Goal: Contribute content: Add original content to the website for others to see

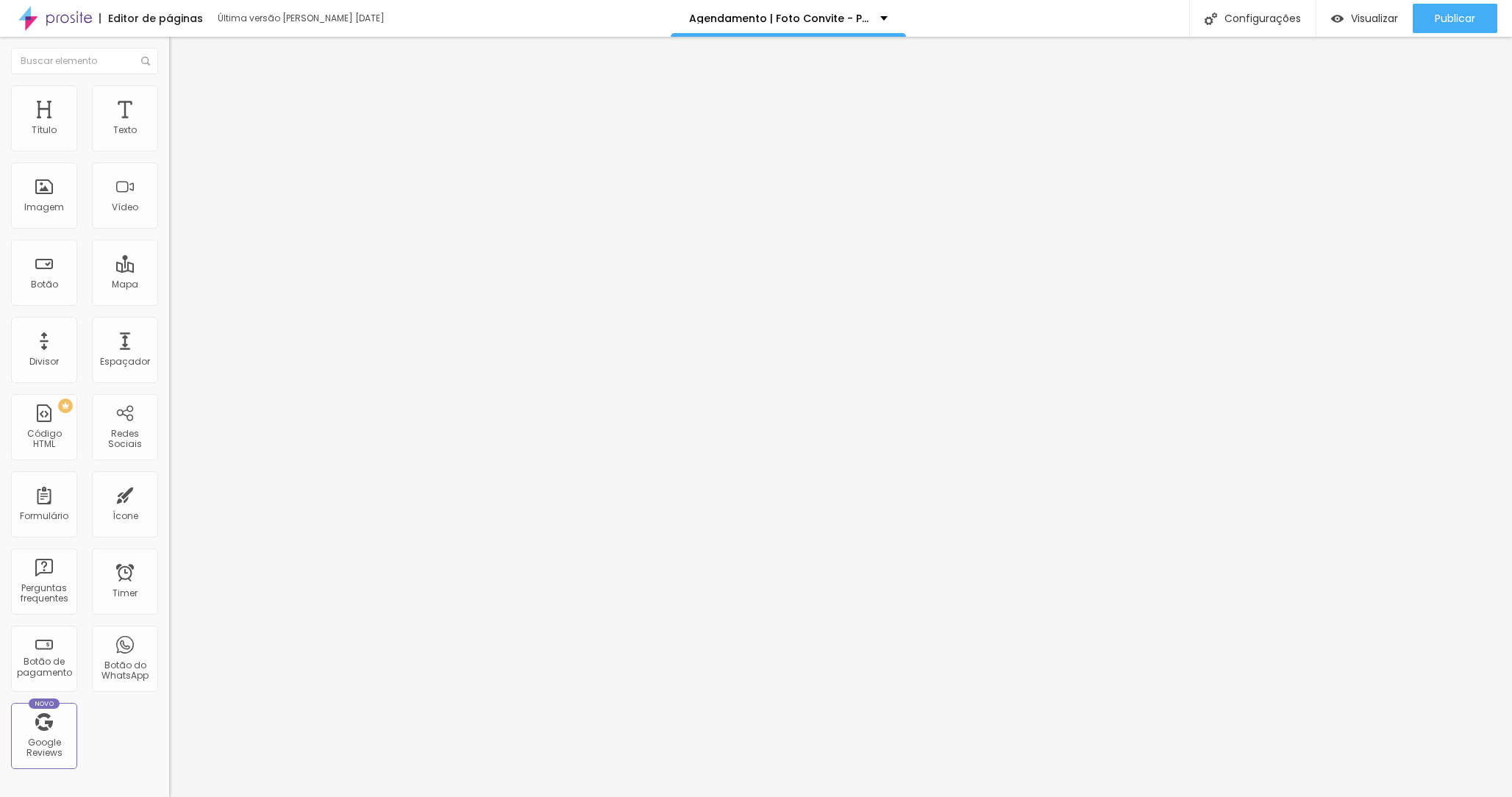
click at [169, 127] on img at bounding box center [173, 121] width 9 height 9
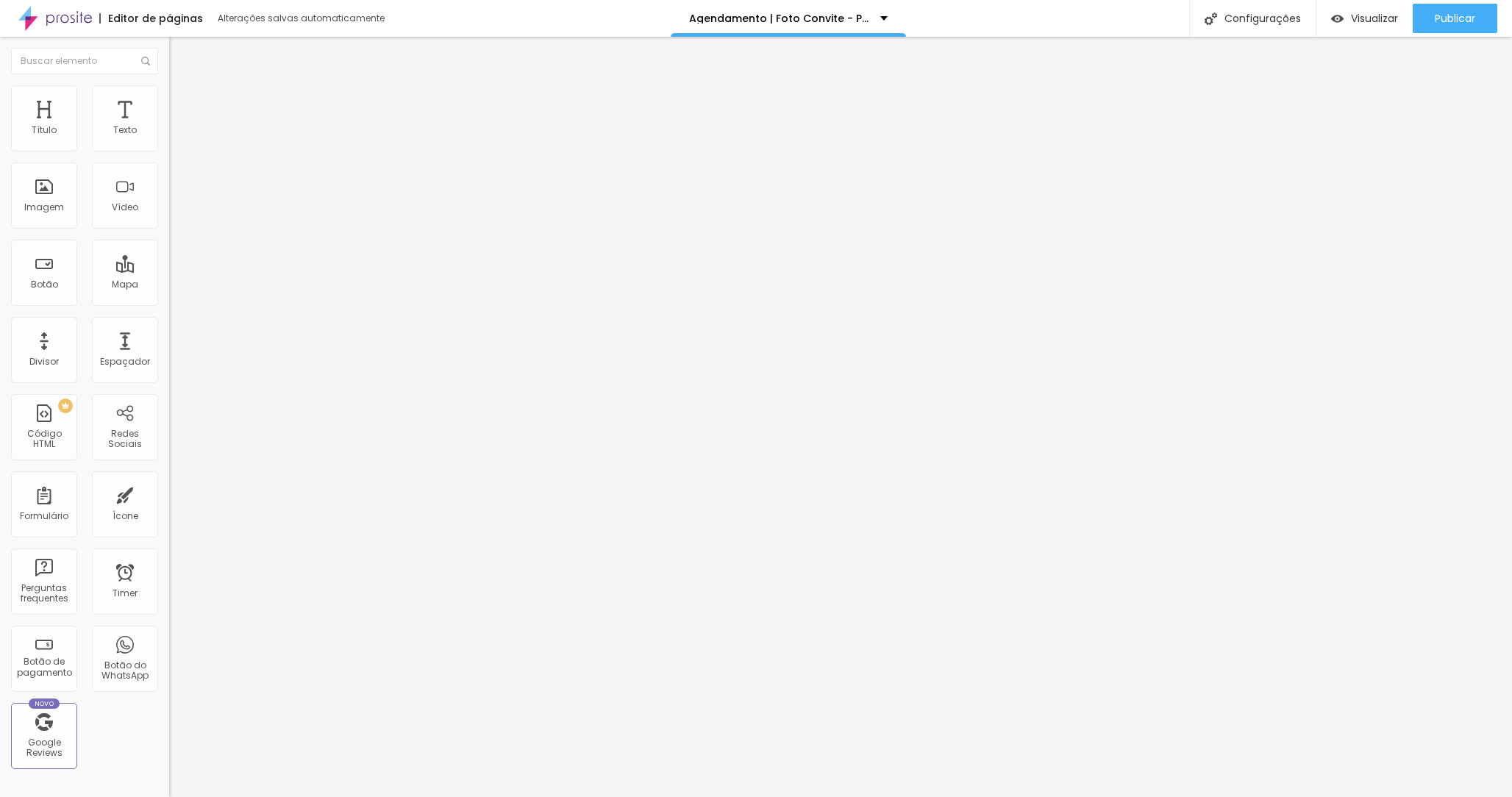
scroll to position [882, 0]
click at [1431, 20] on button "Publicar" at bounding box center [1455, 19] width 85 height 30
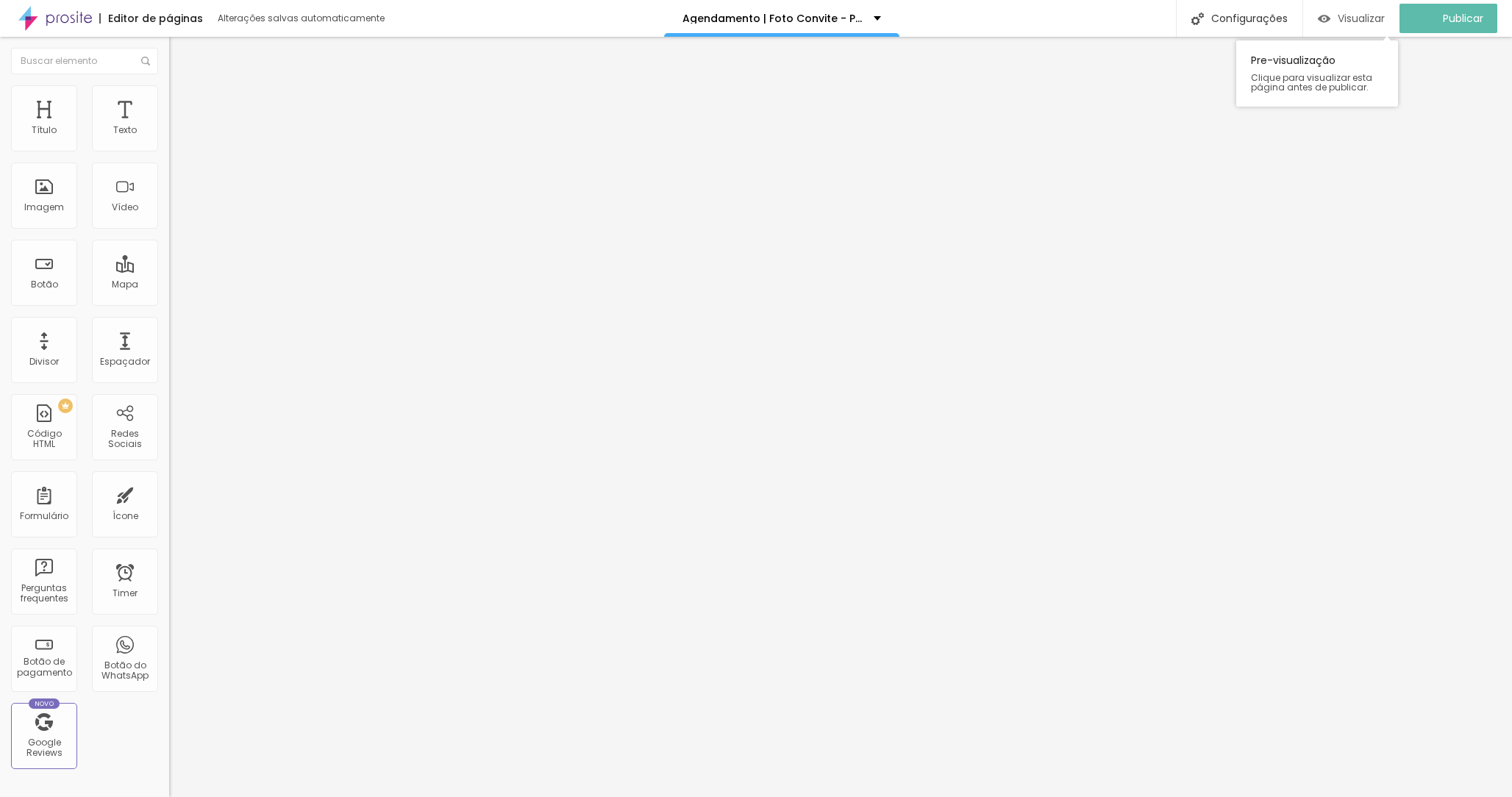
click at [1347, 25] on div "Visualizar" at bounding box center [1352, 19] width 67 height 30
click at [169, 147] on img at bounding box center [174, 142] width 10 height 10
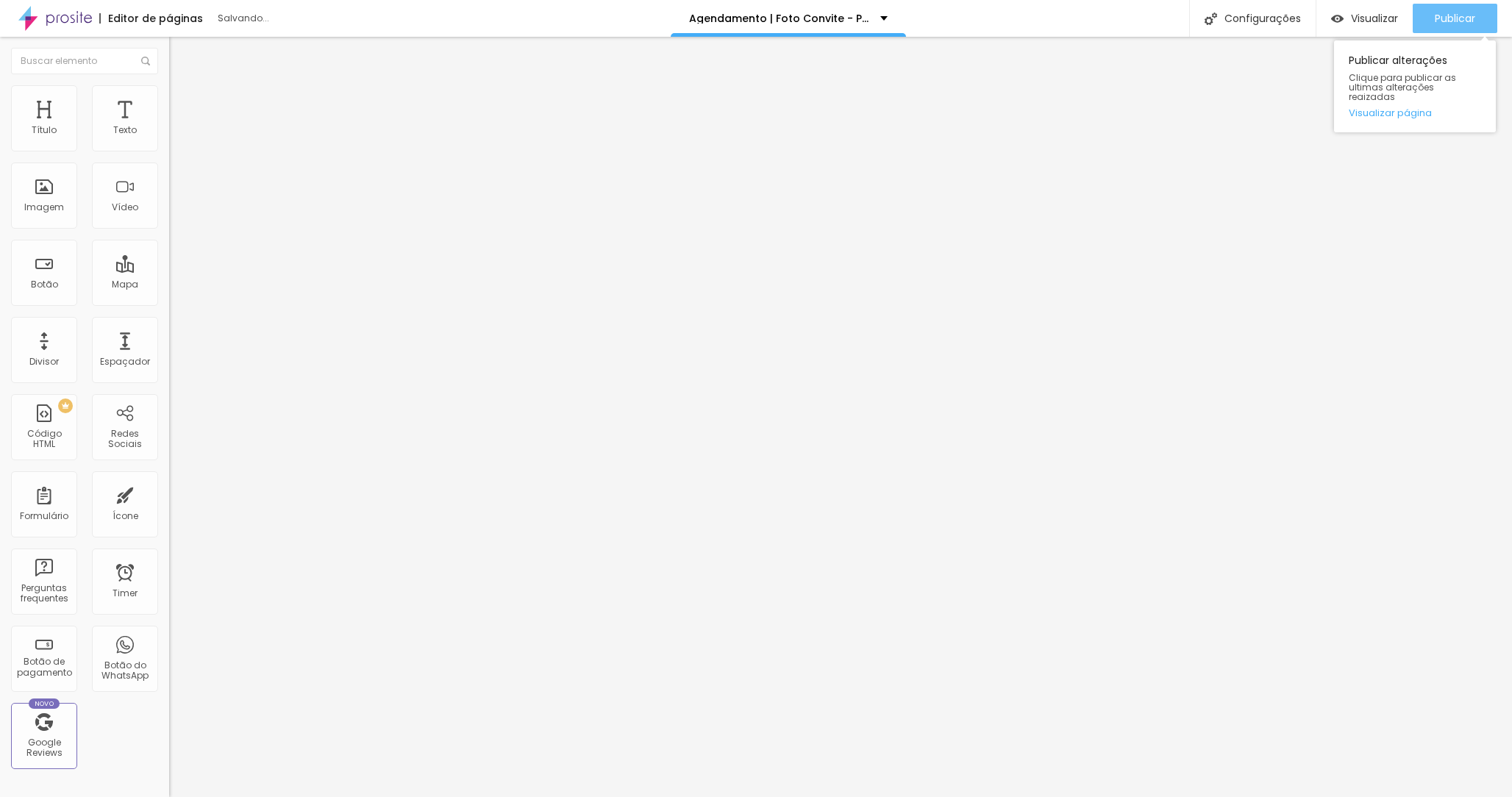
click at [1435, 21] on span "Publicar" at bounding box center [1455, 18] width 41 height 12
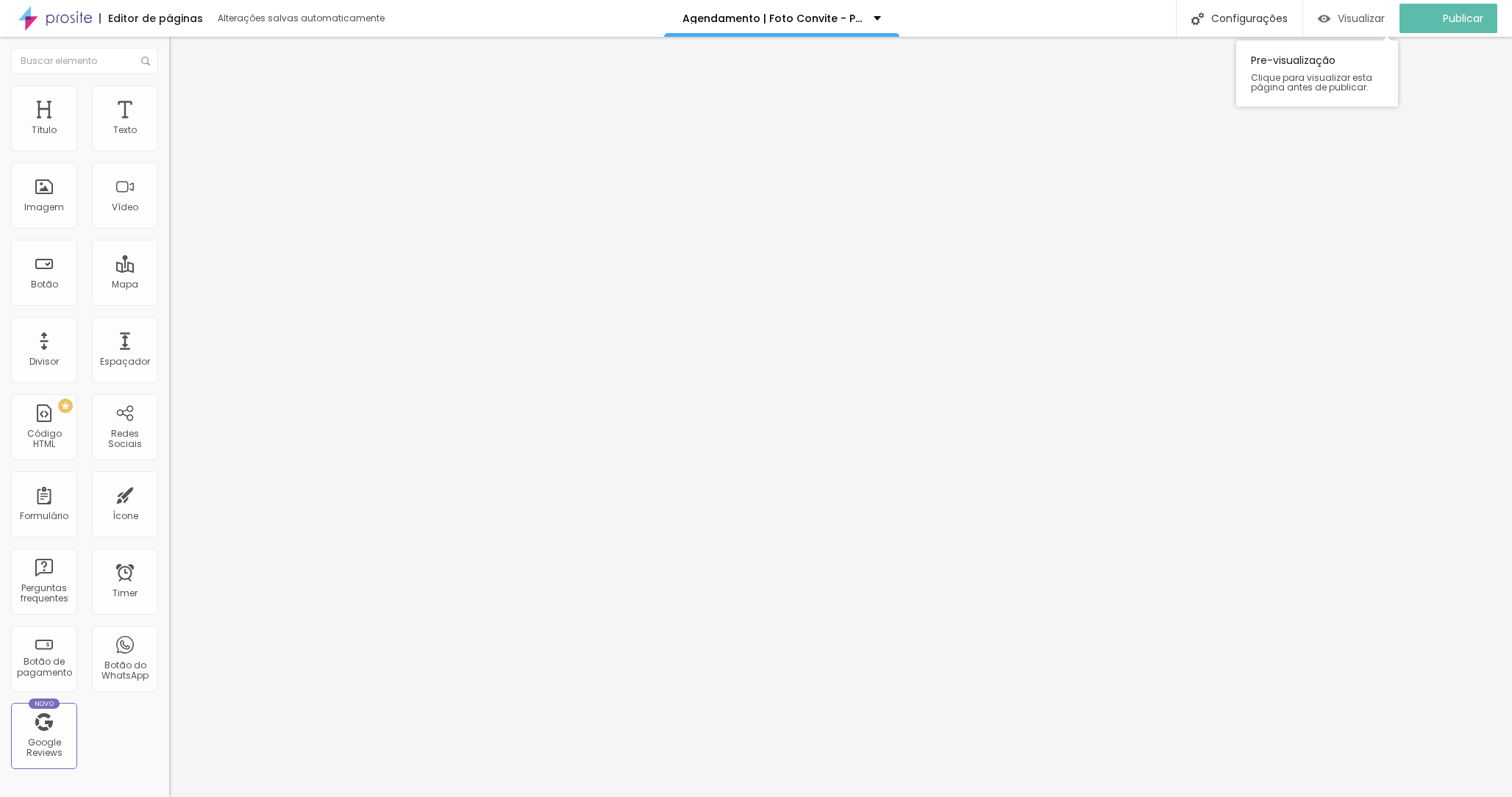
click at [1384, 18] on span "Visualizar" at bounding box center [1361, 18] width 47 height 12
click at [182, 100] on span "Avançado" at bounding box center [207, 95] width 49 height 13
click at [169, 85] on li "Conteúdo" at bounding box center [254, 77] width 169 height 15
click at [169, 212] on div "<! DOCTYPE html > < html lang = "pt-BR" > < head > < meta charset = "UTF-8" /> …" at bounding box center [711, 185] width 1085 height 114
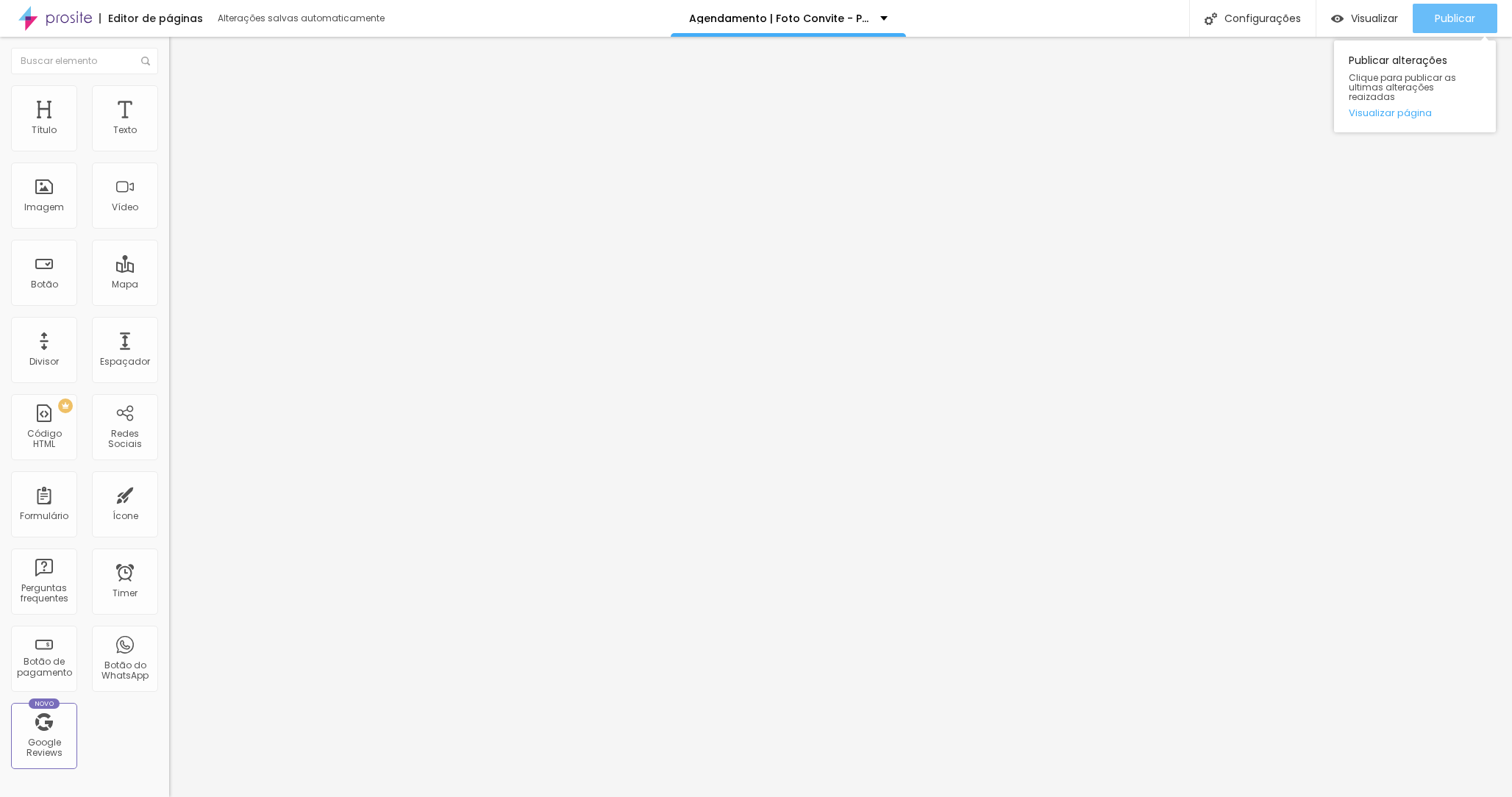
click at [1435, 31] on div "Publicar" at bounding box center [1455, 19] width 41 height 30
click at [1337, 20] on img "button" at bounding box center [1337, 19] width 13 height 13
click at [169, 210] on div "<! DOCTYPE html > < html lang = "pt-BR" > < head > < meta charset = "UTF-8" /> …" at bounding box center [711, 180] width 1085 height 103
click at [169, 127] on img at bounding box center [173, 121] width 9 height 9
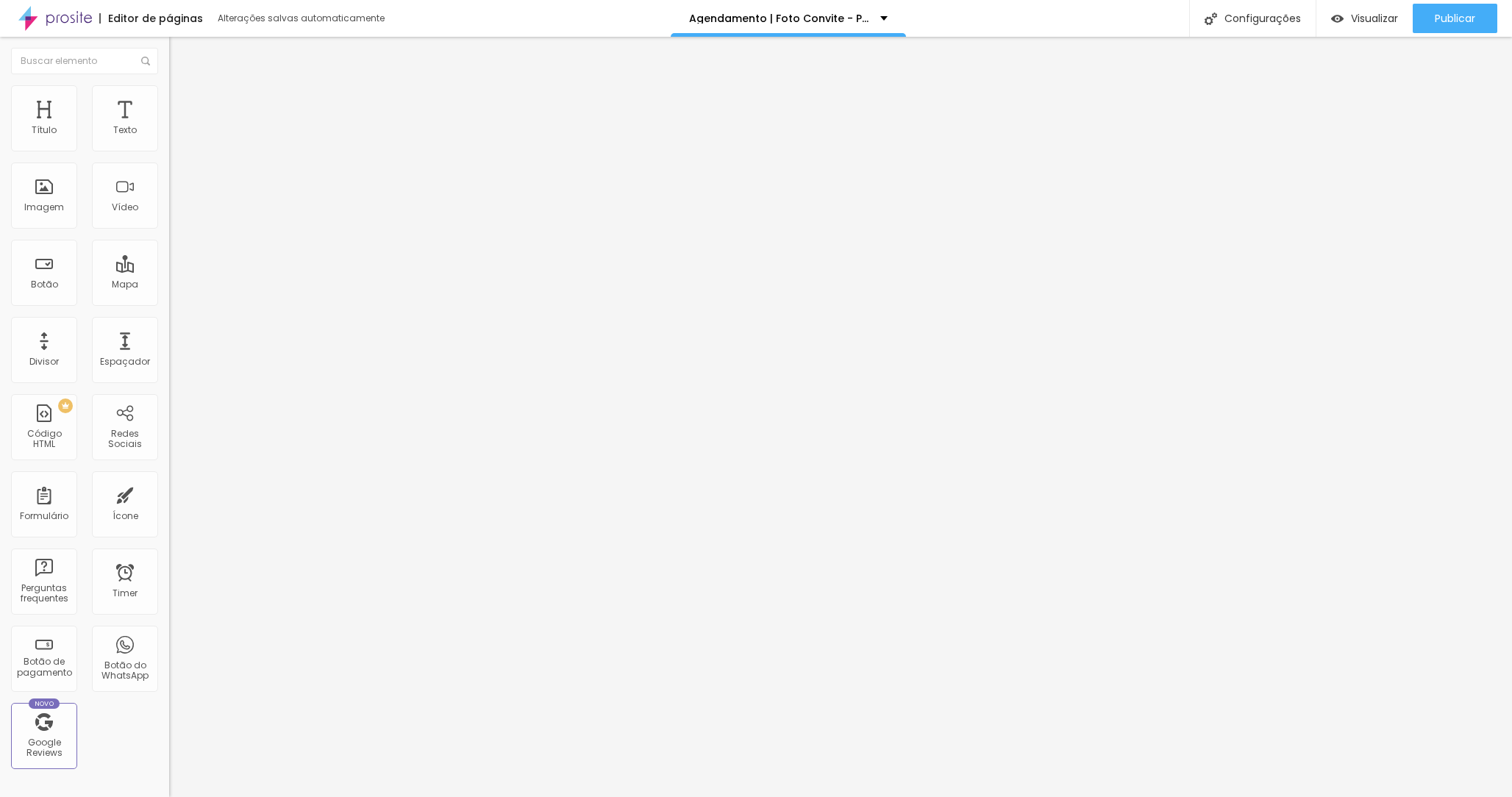
scroll to position [3069, 0]
click at [169, 127] on img at bounding box center [173, 121] width 9 height 9
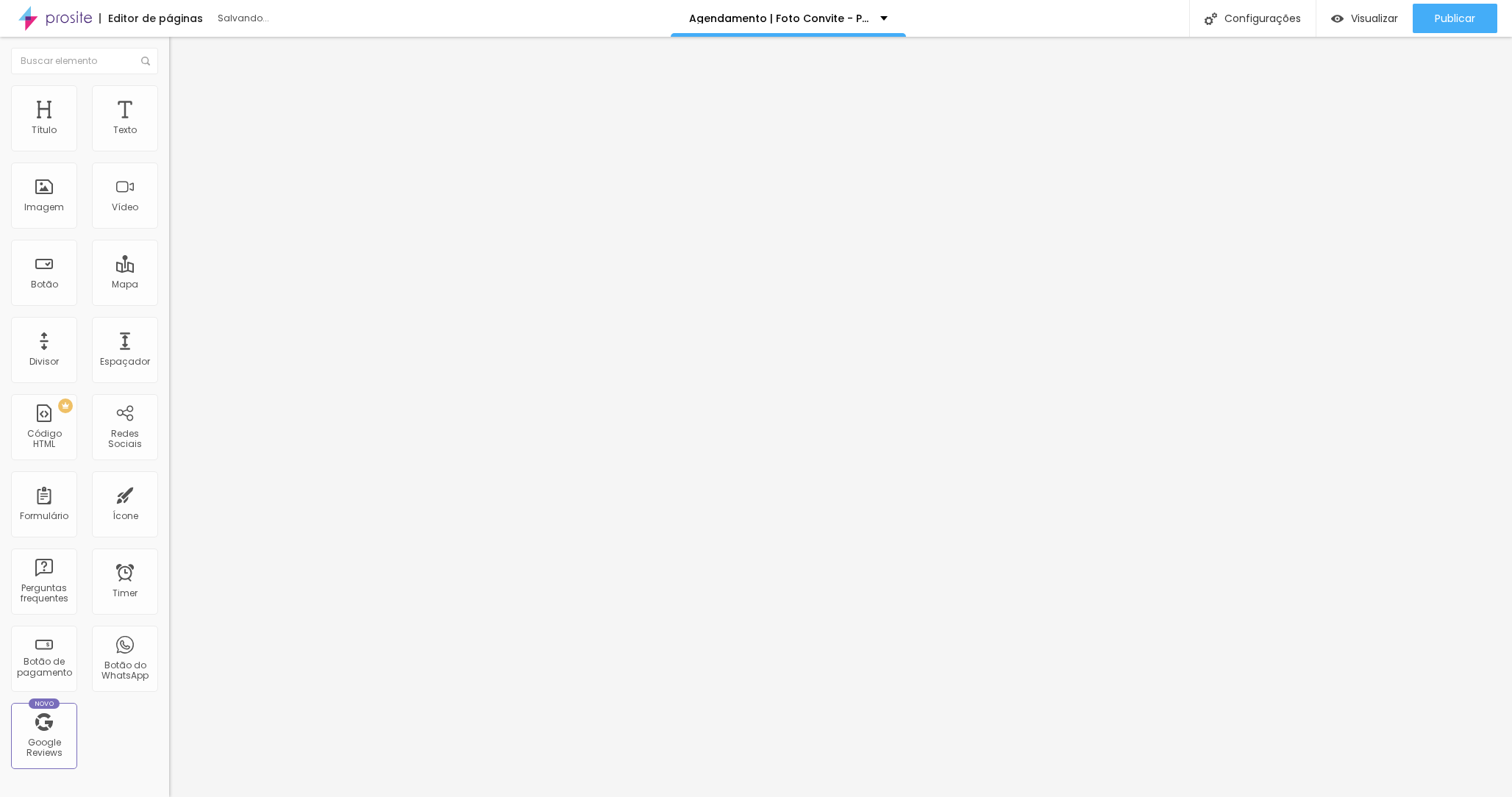
click at [169, 109] on div "Código HTML" at bounding box center [254, 104] width 169 height 9
click at [169, 127] on img at bounding box center [173, 121] width 9 height 9
click at [1028, 796] on div at bounding box center [756, 812] width 1512 height 13
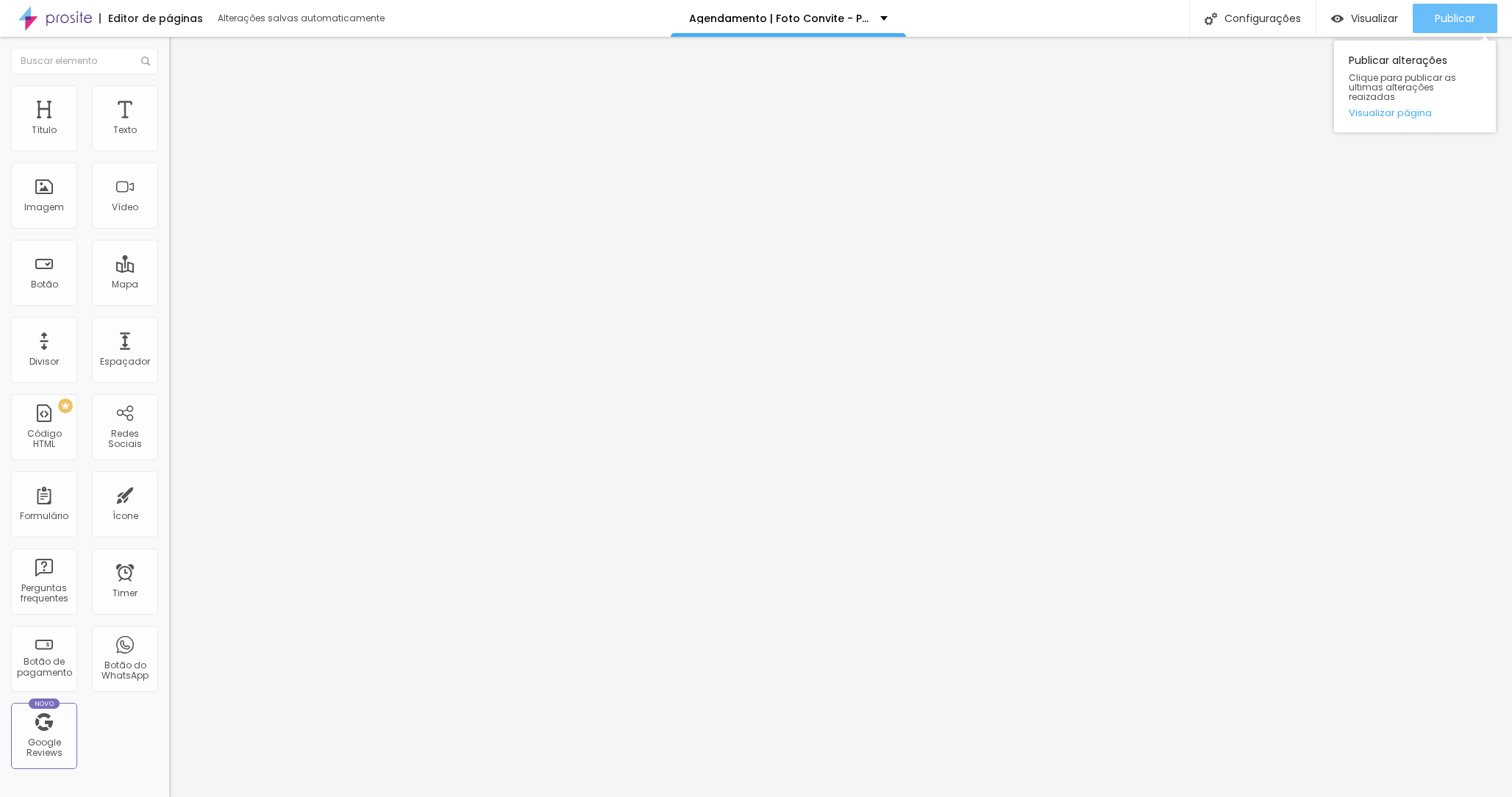
click at [1463, 17] on span "Publicar" at bounding box center [1455, 18] width 41 height 12
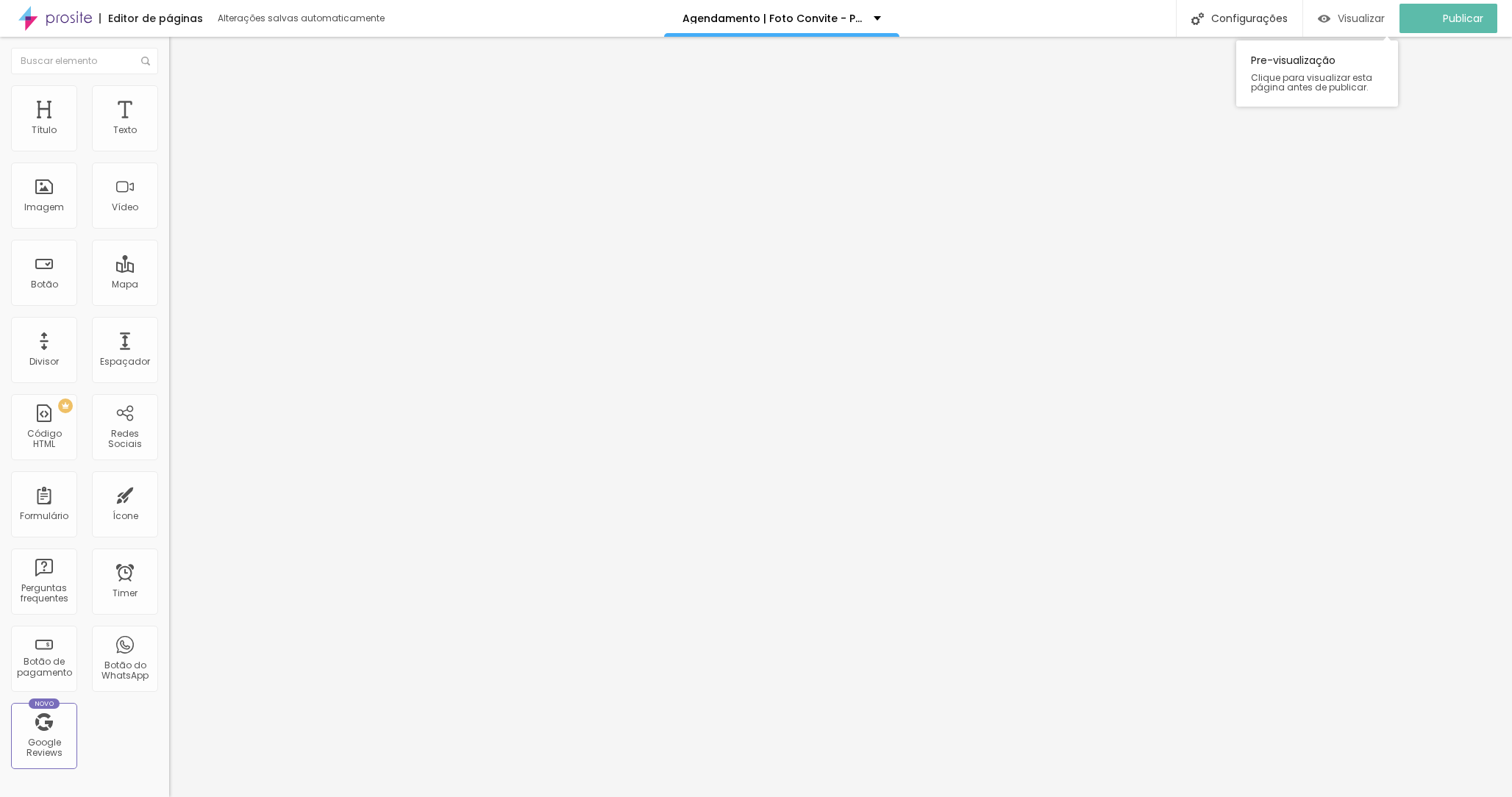
click at [1354, 23] on span "Visualizar" at bounding box center [1361, 18] width 47 height 12
click at [169, 127] on img at bounding box center [173, 121] width 9 height 9
drag, startPoint x: 501, startPoint y: 411, endPoint x: 583, endPoint y: 457, distance: 94.0
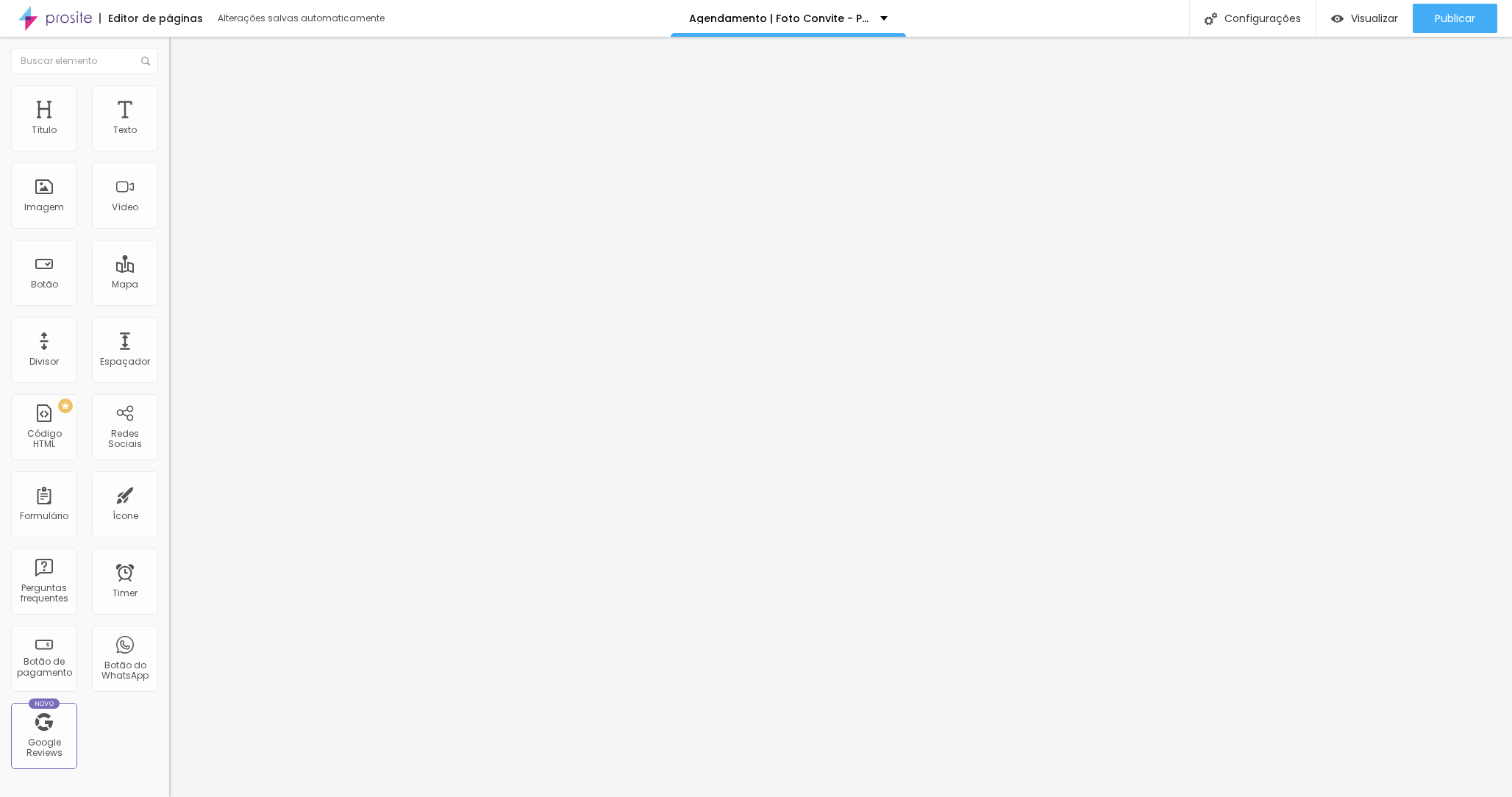
click at [169, 127] on img at bounding box center [173, 121] width 9 height 9
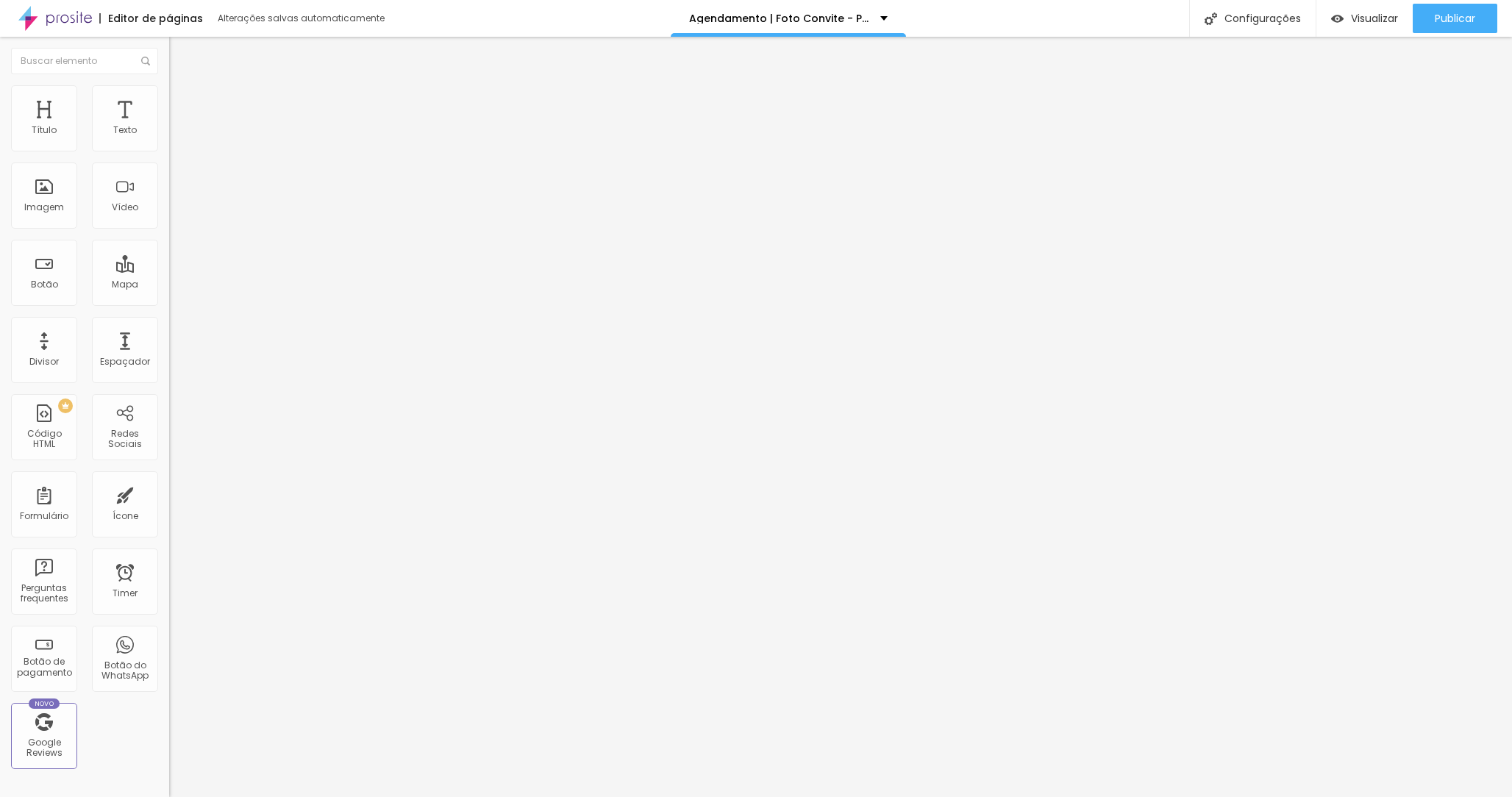
click at [1025, 796] on div at bounding box center [756, 812] width 1512 height 13
click at [1448, 13] on span "Publicar" at bounding box center [1455, 18] width 41 height 12
click at [1376, 16] on span "Visualizar" at bounding box center [1361, 18] width 47 height 12
click at [1455, 16] on span "Publicar" at bounding box center [1455, 18] width 41 height 12
click at [1359, 18] on span "Visualizar" at bounding box center [1361, 18] width 47 height 12
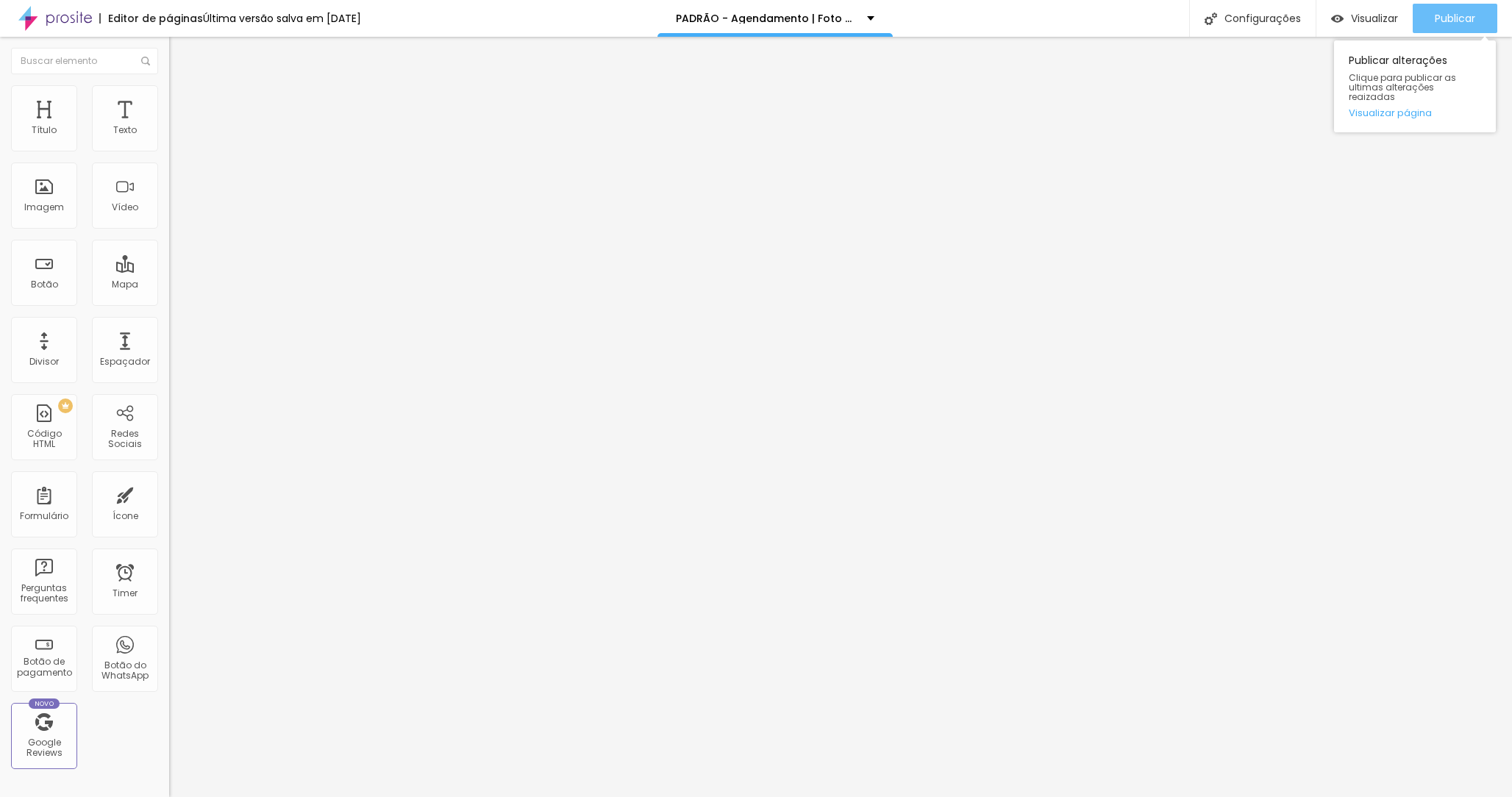
click at [1445, 20] on span "Publicar" at bounding box center [1455, 18] width 41 height 12
click at [1442, 13] on span "Publicar" at bounding box center [1455, 18] width 41 height 12
